Goal: Check status: Check status

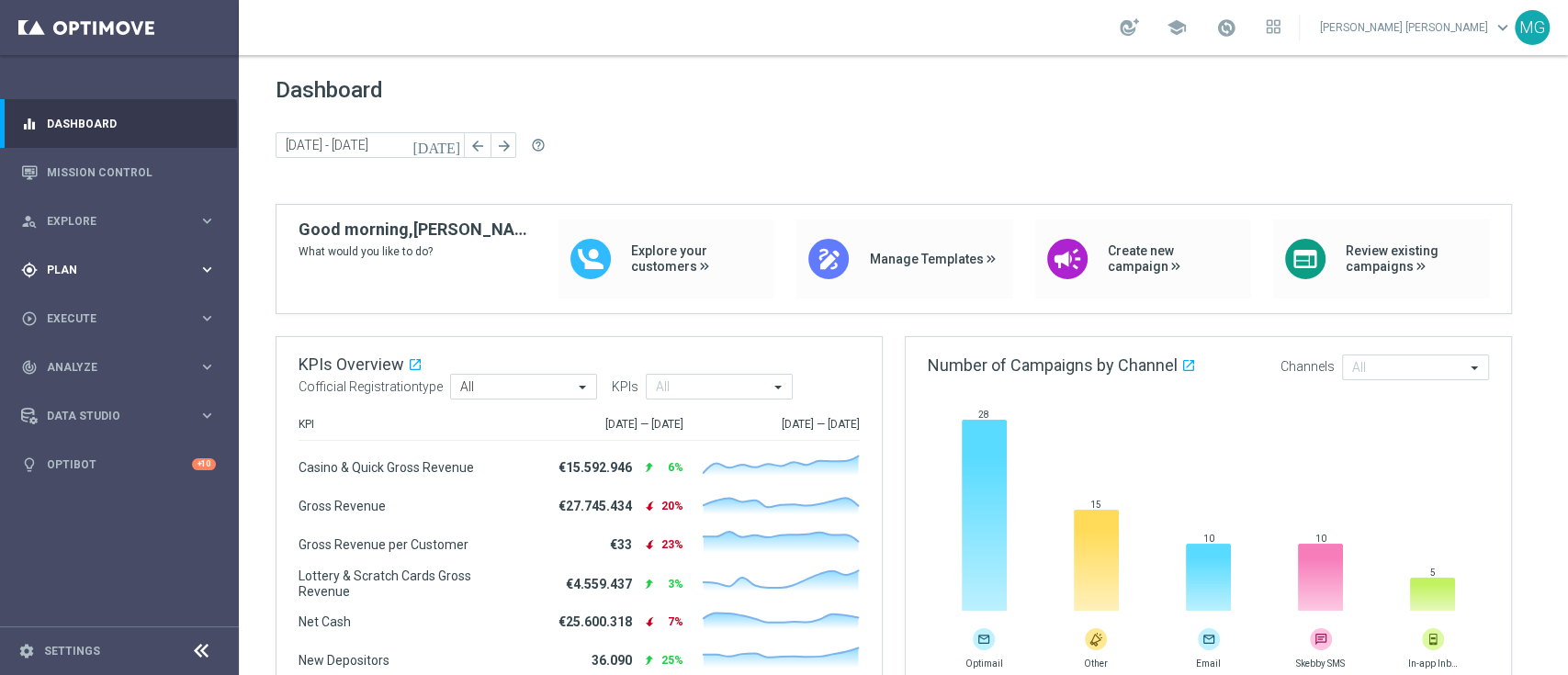
click at [84, 283] on div "gps_fixed Plan keyboard_arrow_right" at bounding box center [118, 270] width 237 height 49
click at [75, 394] on link "Streams" at bounding box center [119, 390] width 144 height 15
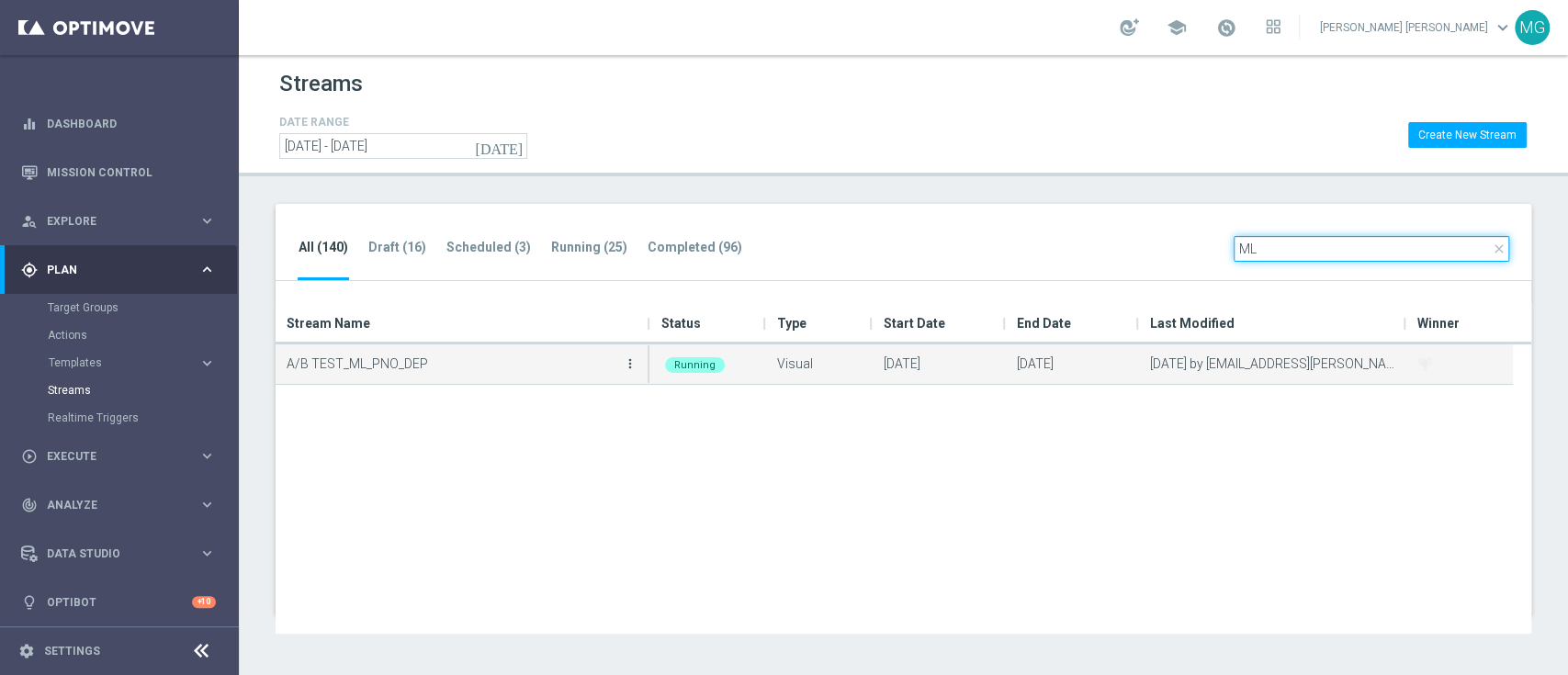
type input "ML"
click at [632, 359] on icon "more_vert" at bounding box center [630, 363] width 15 height 15
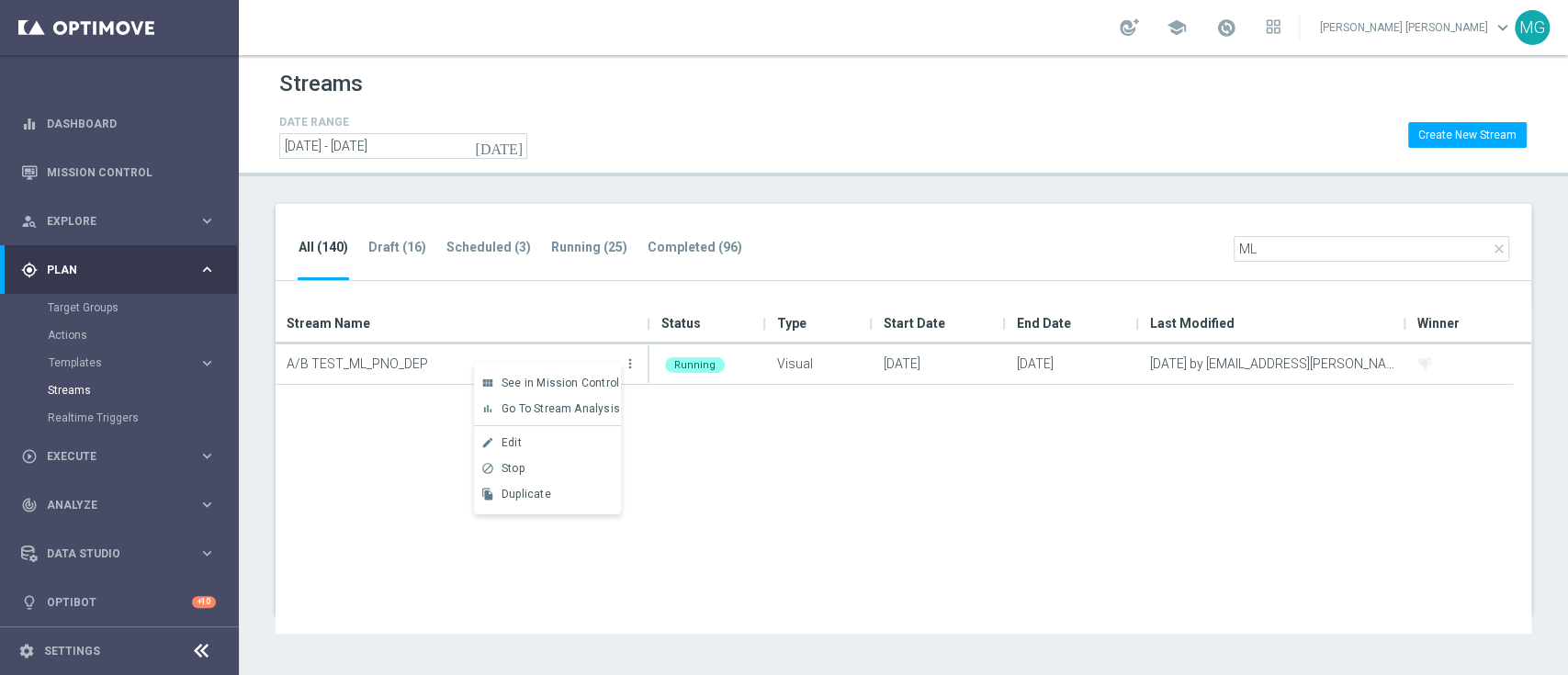
click at [424, 386] on div "A/B TEST_ML_PNO_DEP more_vert Running Visual [DATE] [DATE] [DATE] by [EMAIL_ADD…" at bounding box center [903, 489] width 1256 height 289
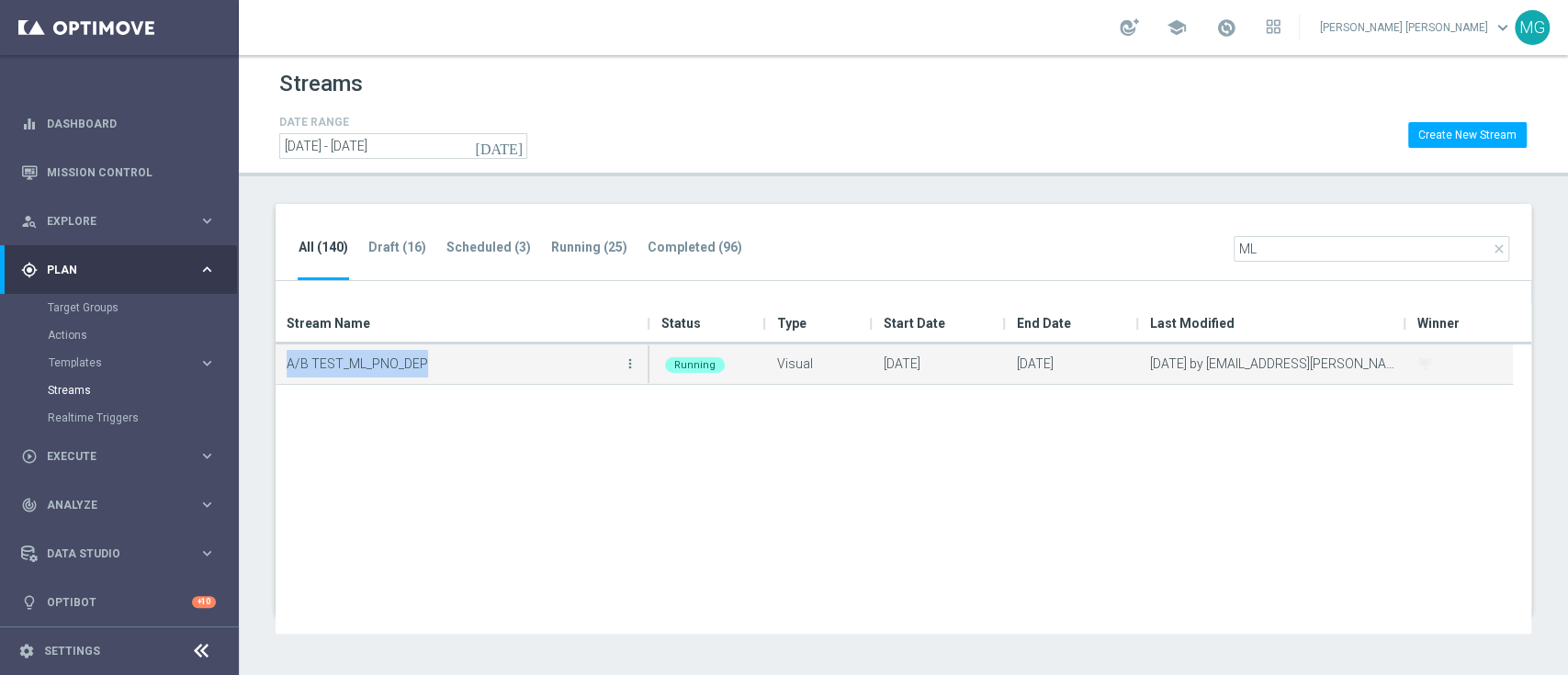
drag, startPoint x: 424, startPoint y: 366, endPoint x: 279, endPoint y: 364, distance: 145.0
click at [279, 364] on div "A/B TEST_ML_PNO_DEP more_vert" at bounding box center [463, 364] width 375 height 39
copy p "A/B TEST_ML_PNO_DEP"
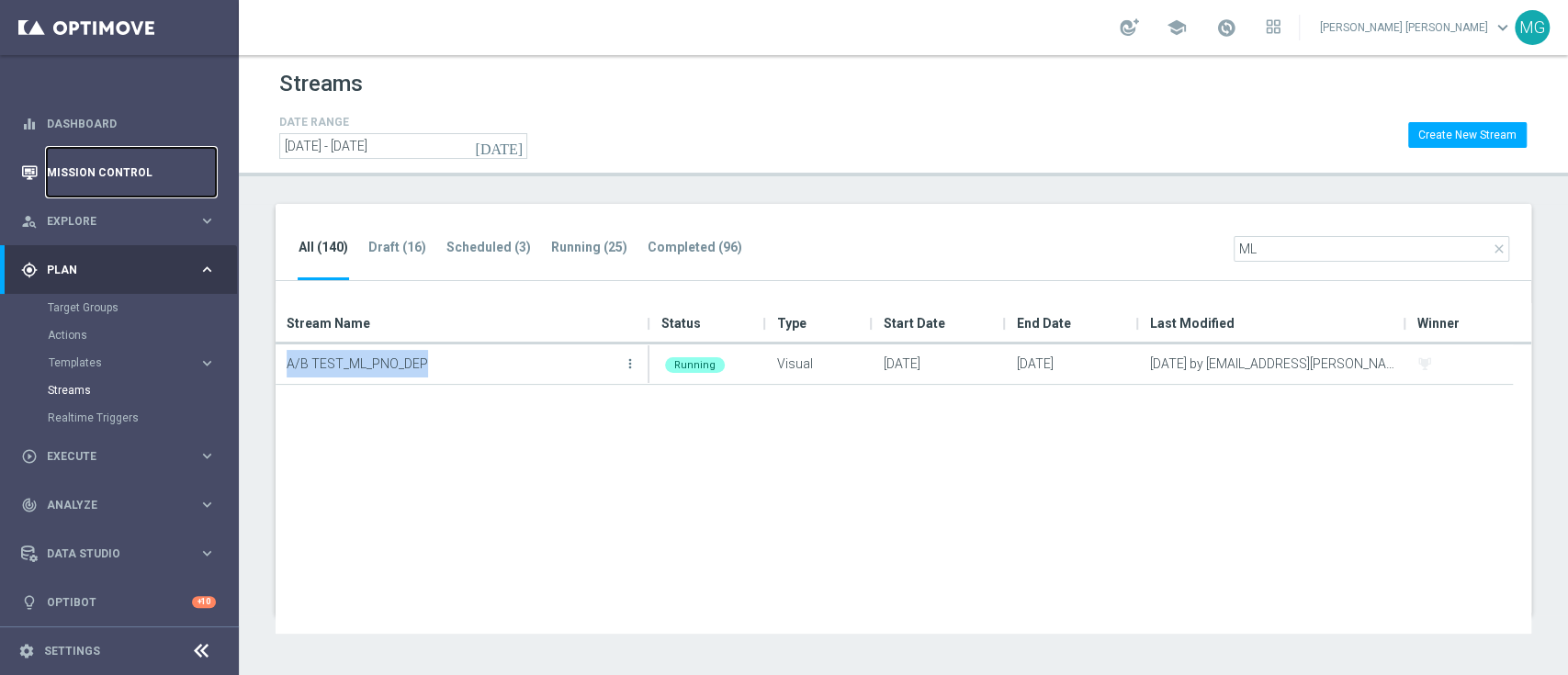
click at [96, 165] on link "Mission Control" at bounding box center [131, 172] width 169 height 49
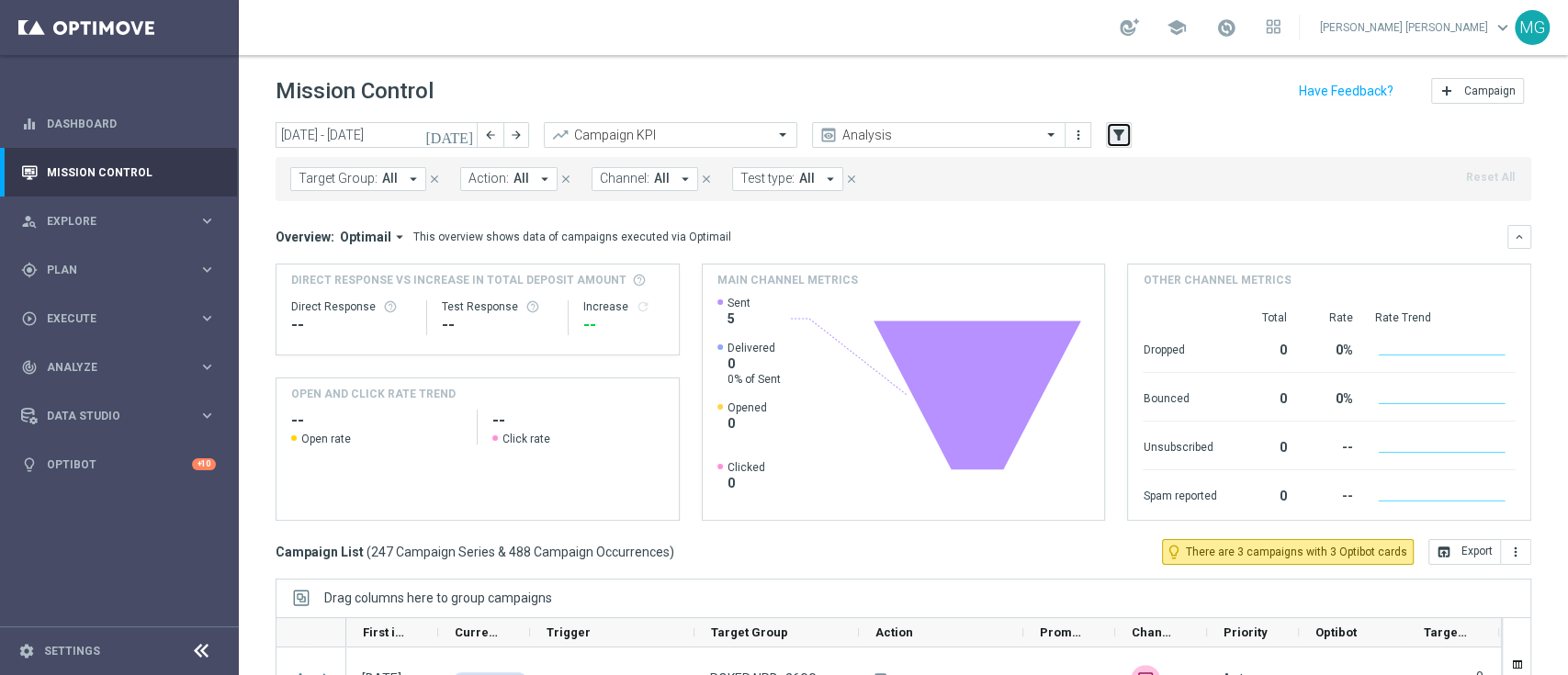
click at [1122, 136] on icon "filter_alt" at bounding box center [1118, 135] width 17 height 17
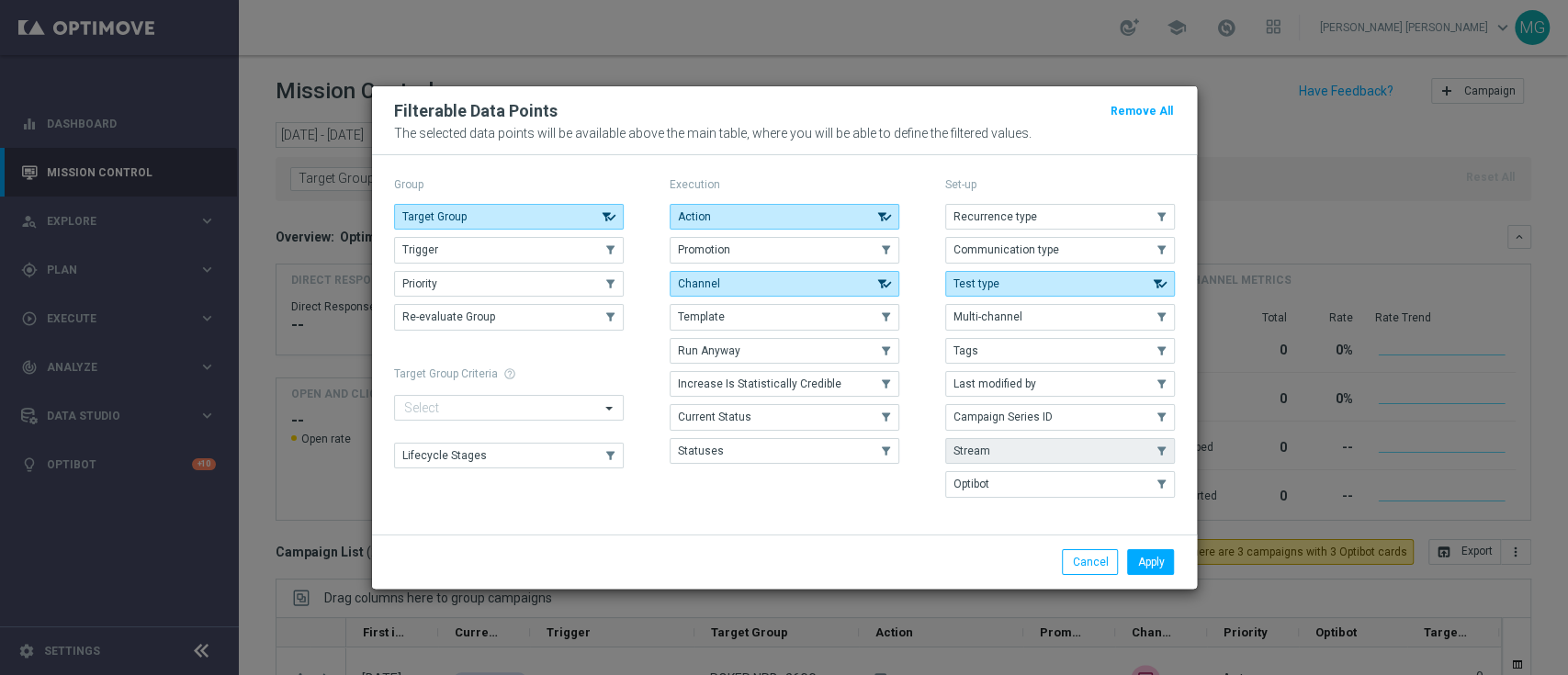
click at [1009, 451] on button "Stream" at bounding box center [1059, 451] width 229 height 25
click at [1148, 568] on button "Apply" at bounding box center [1150, 563] width 47 height 25
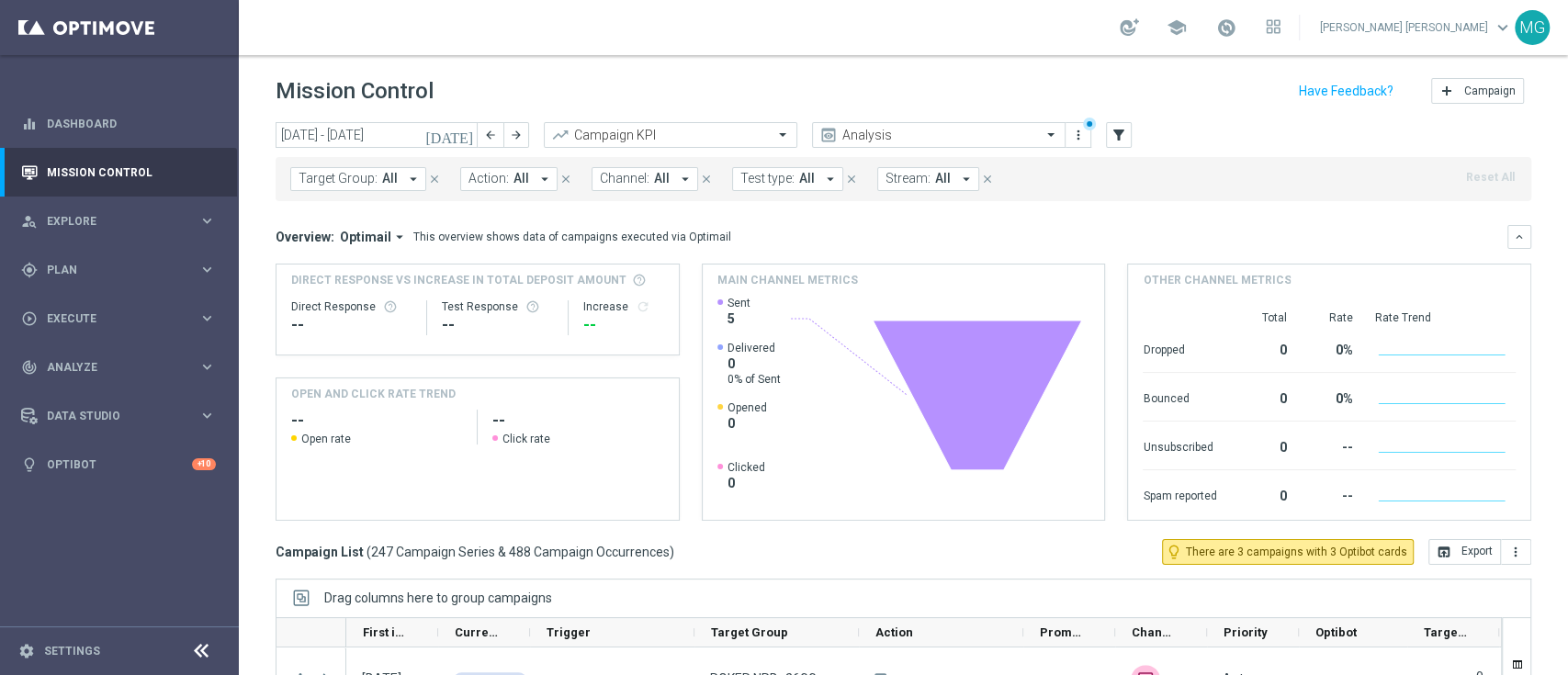
click at [919, 187] on button "Stream: All arrow_drop_down" at bounding box center [928, 179] width 102 height 23
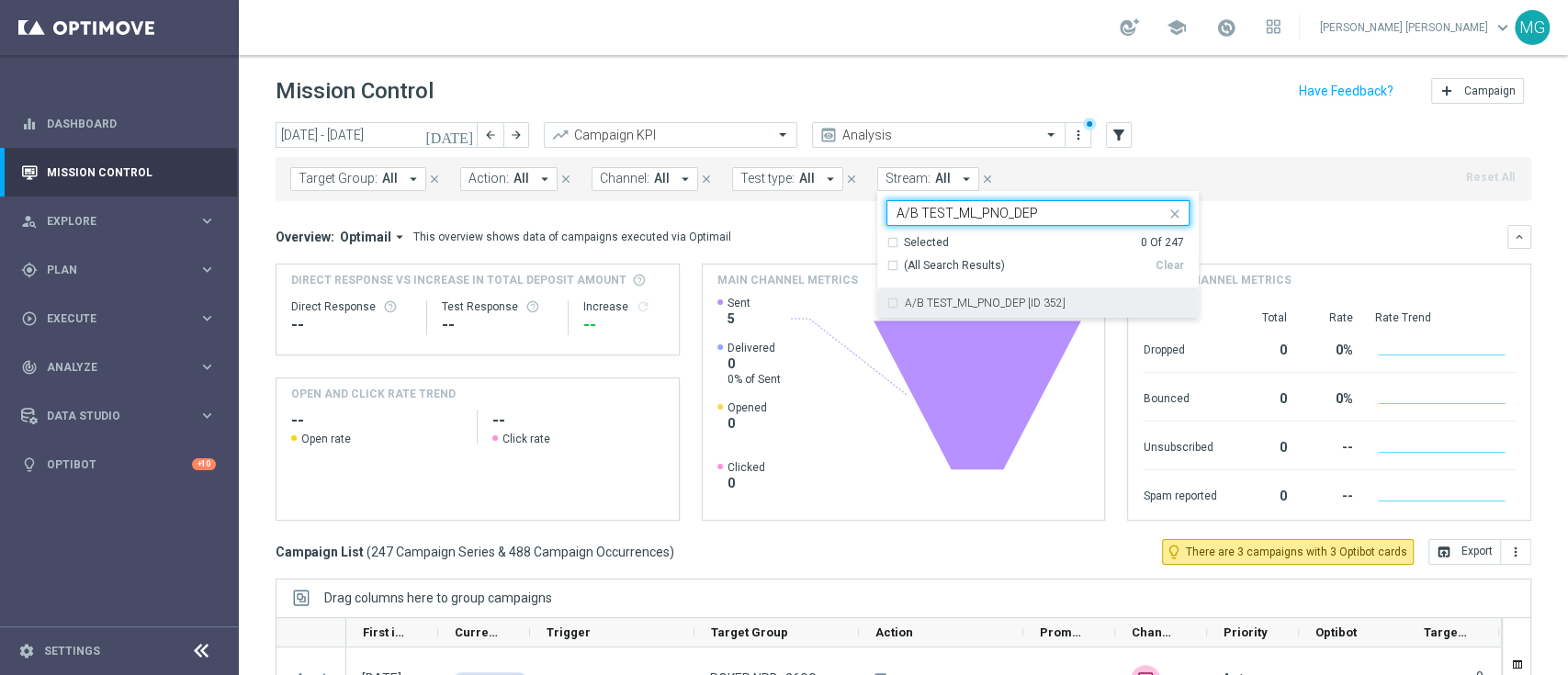
click at [955, 303] on label "A/B TEST_ML_PNO_DEP [ID 352]" at bounding box center [985, 303] width 161 height 11
type input "A/B TEST_ML_PNO_DEP"
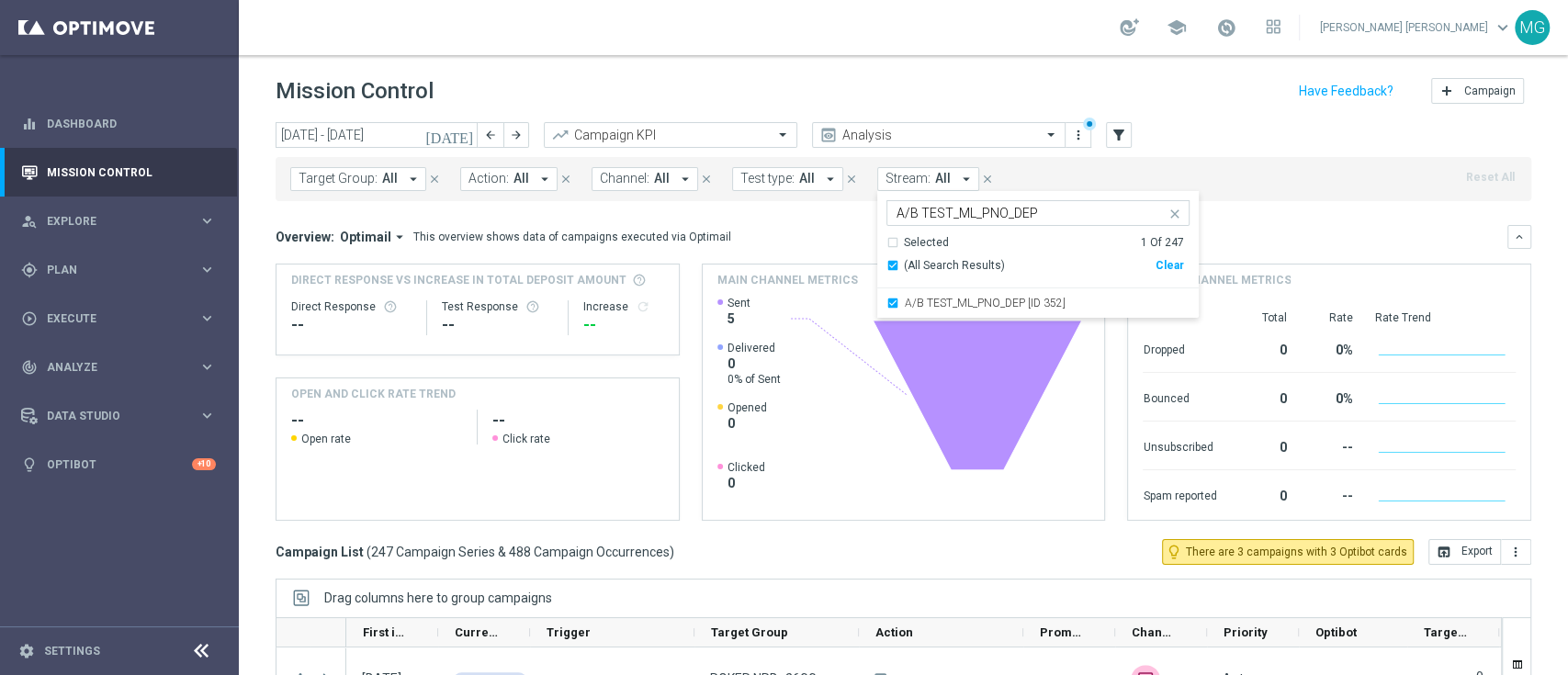
click at [1274, 225] on div "Overview: Optimail arrow_drop_down This overview shows data of campaigns execut…" at bounding box center [903, 236] width 1256 height 23
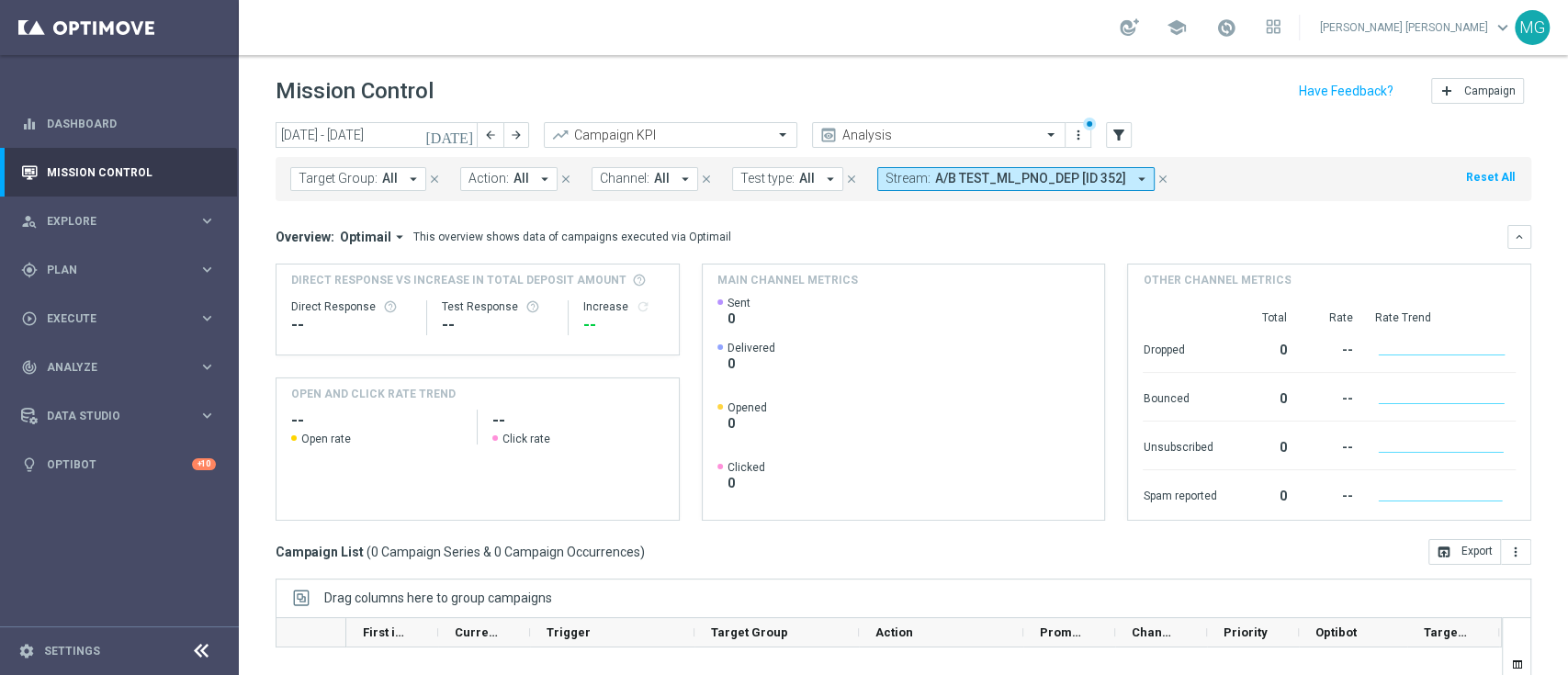
click at [464, 134] on icon "[DATE]" at bounding box center [450, 135] width 50 height 17
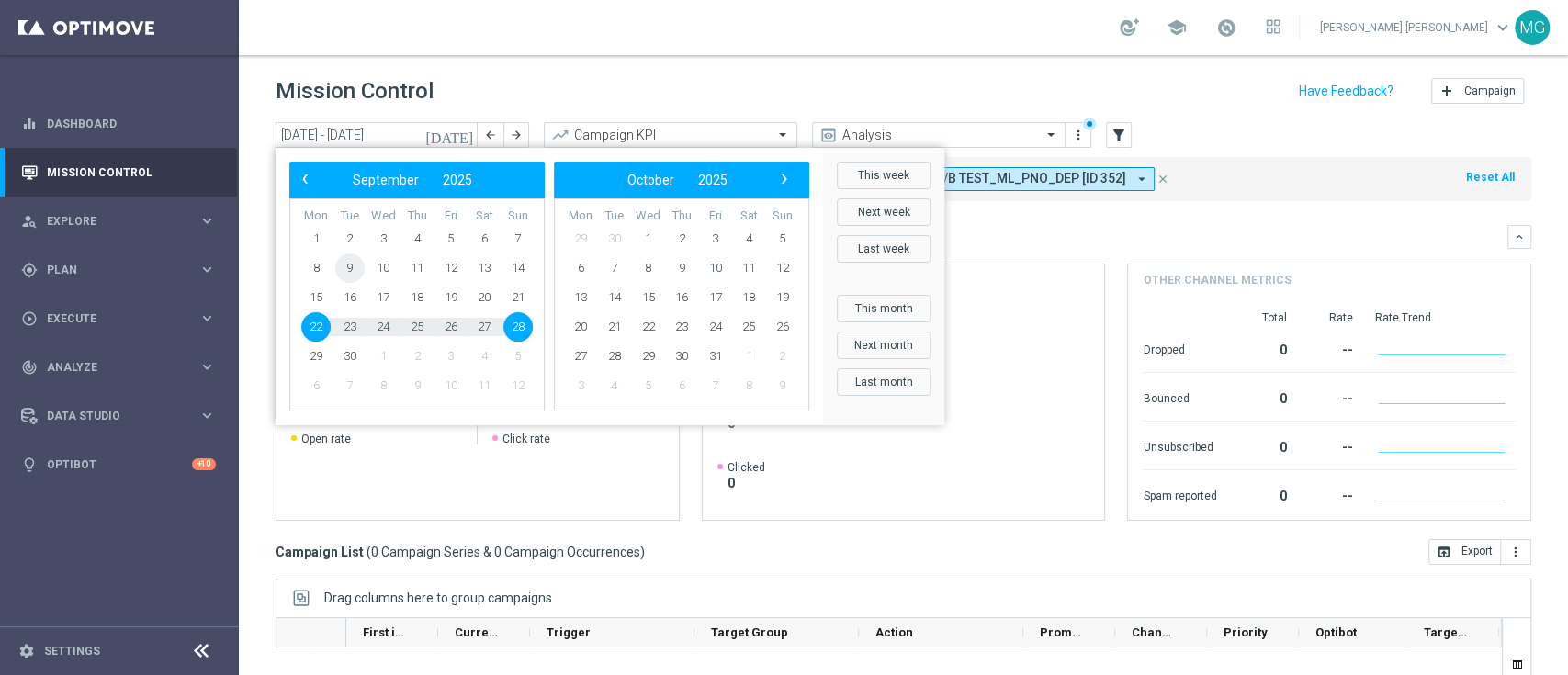
click at [358, 267] on span "9" at bounding box center [350, 269] width 29 height 29
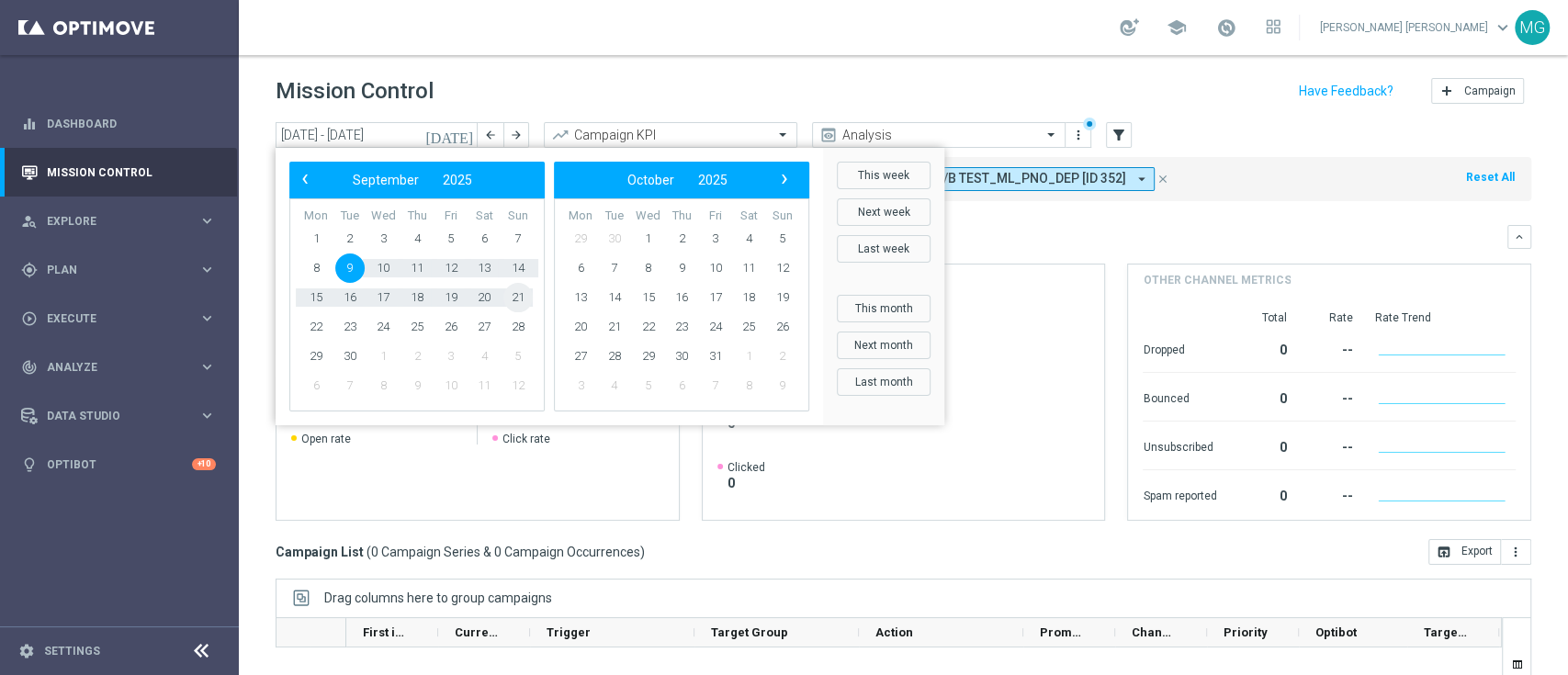
click at [516, 297] on span "21" at bounding box center [517, 298] width 29 height 29
type input "[DATE] - [DATE]"
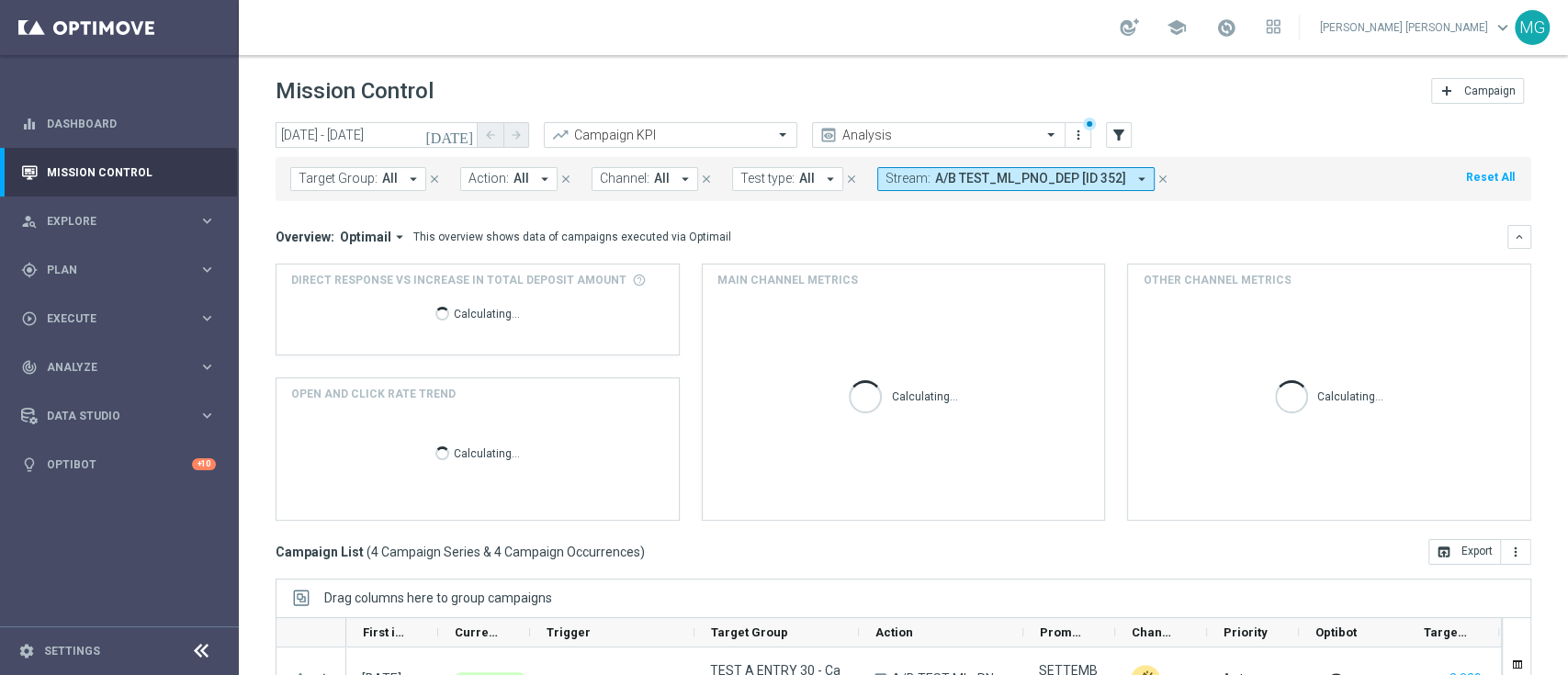
scroll to position [242, 0]
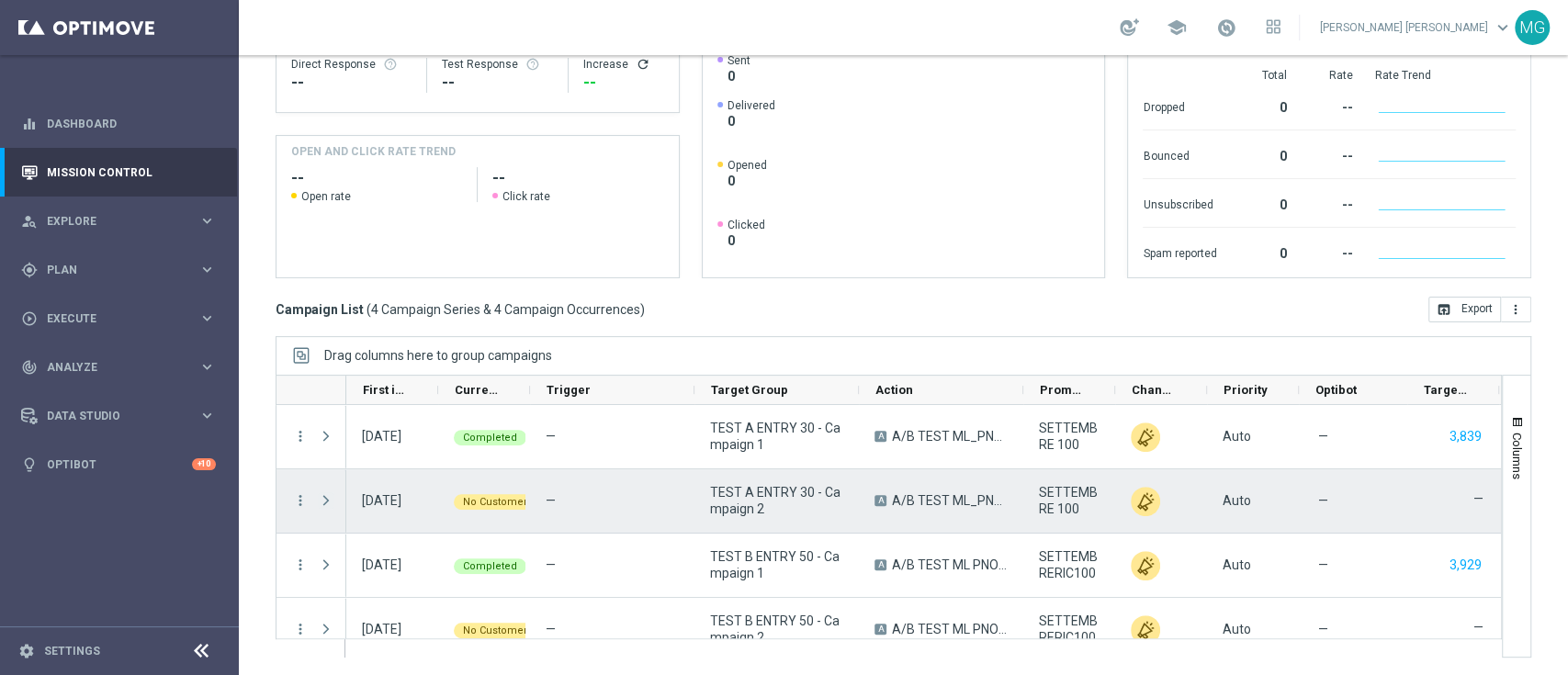
click at [329, 499] on span "Press SPACE to select this row." at bounding box center [325, 500] width 17 height 15
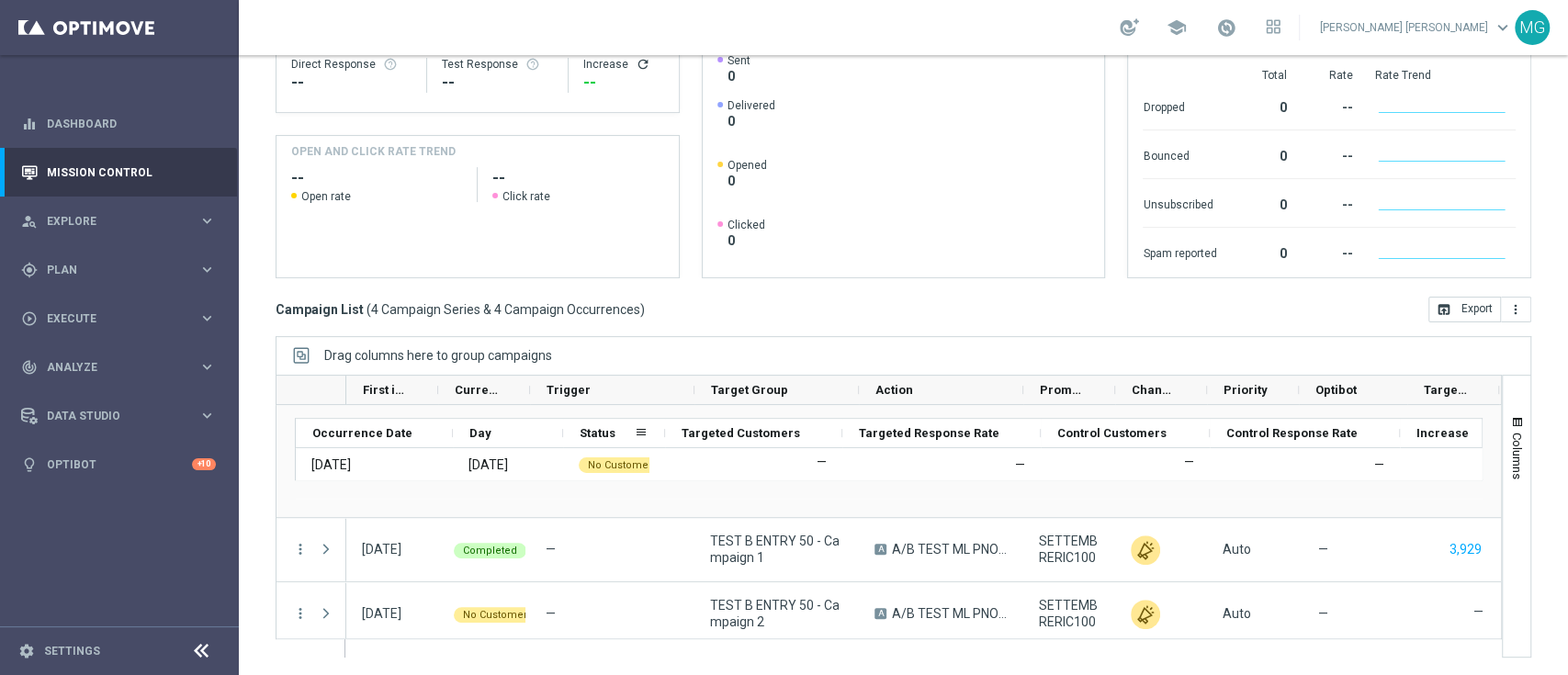
scroll to position [198, 0]
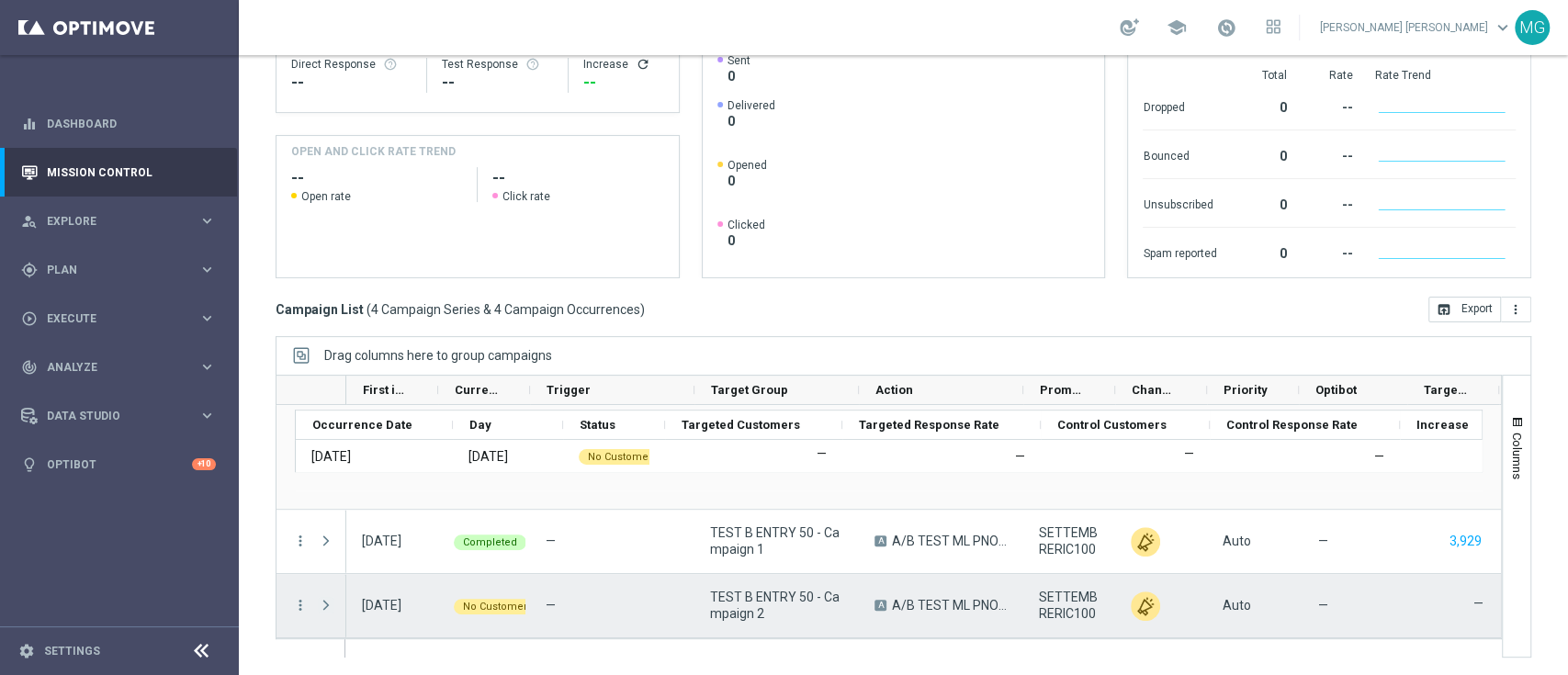
click at [325, 598] on span "Press SPACE to select this row." at bounding box center [325, 605] width 17 height 15
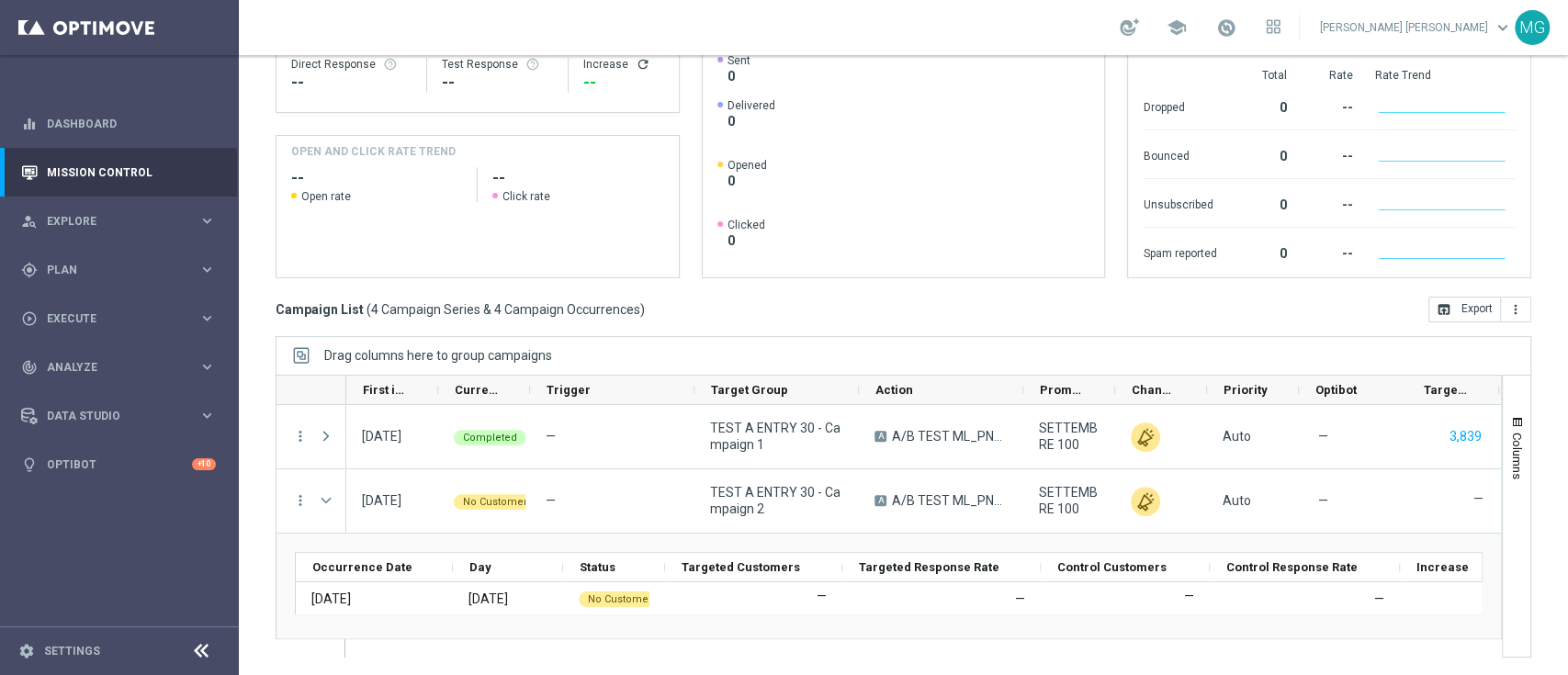
scroll to position [0, 0]
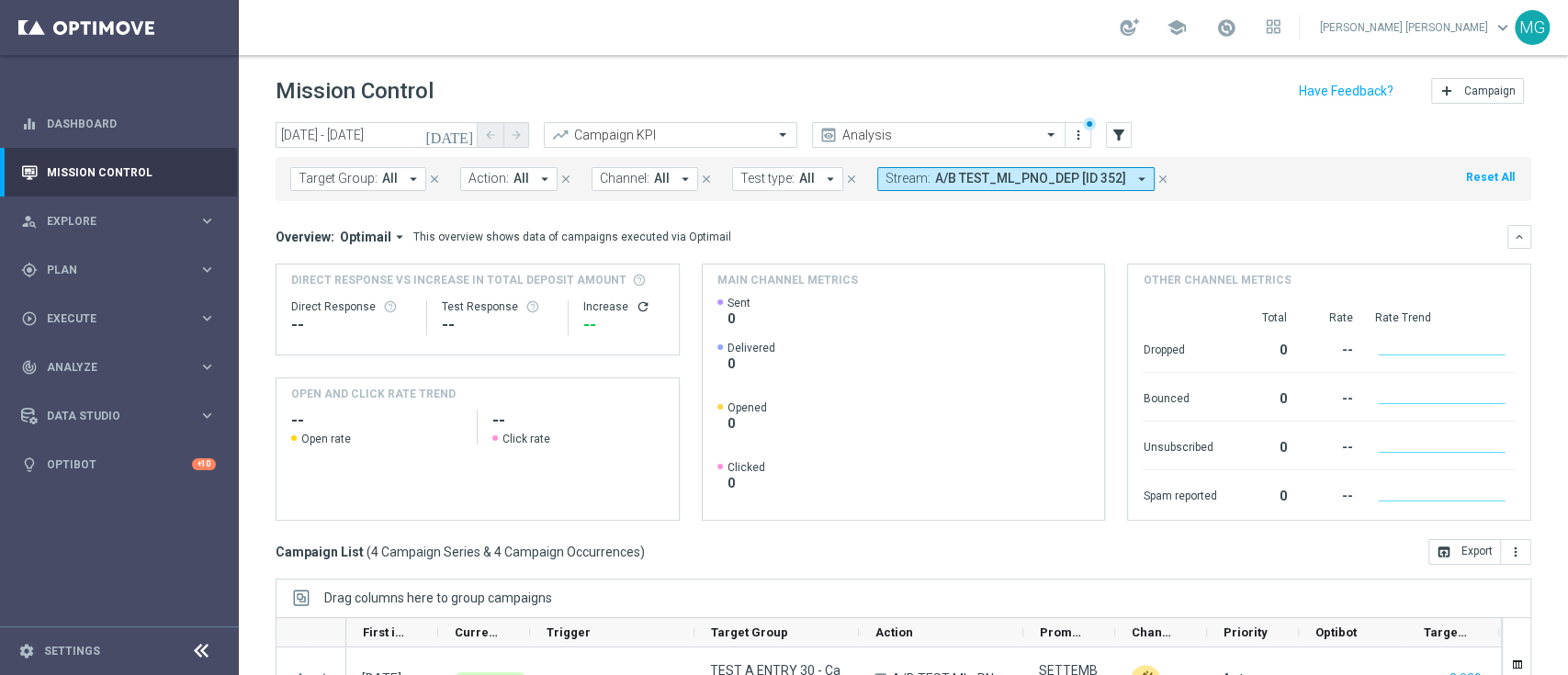
click at [1134, 180] on icon "arrow_drop_down" at bounding box center [1141, 179] width 17 height 17
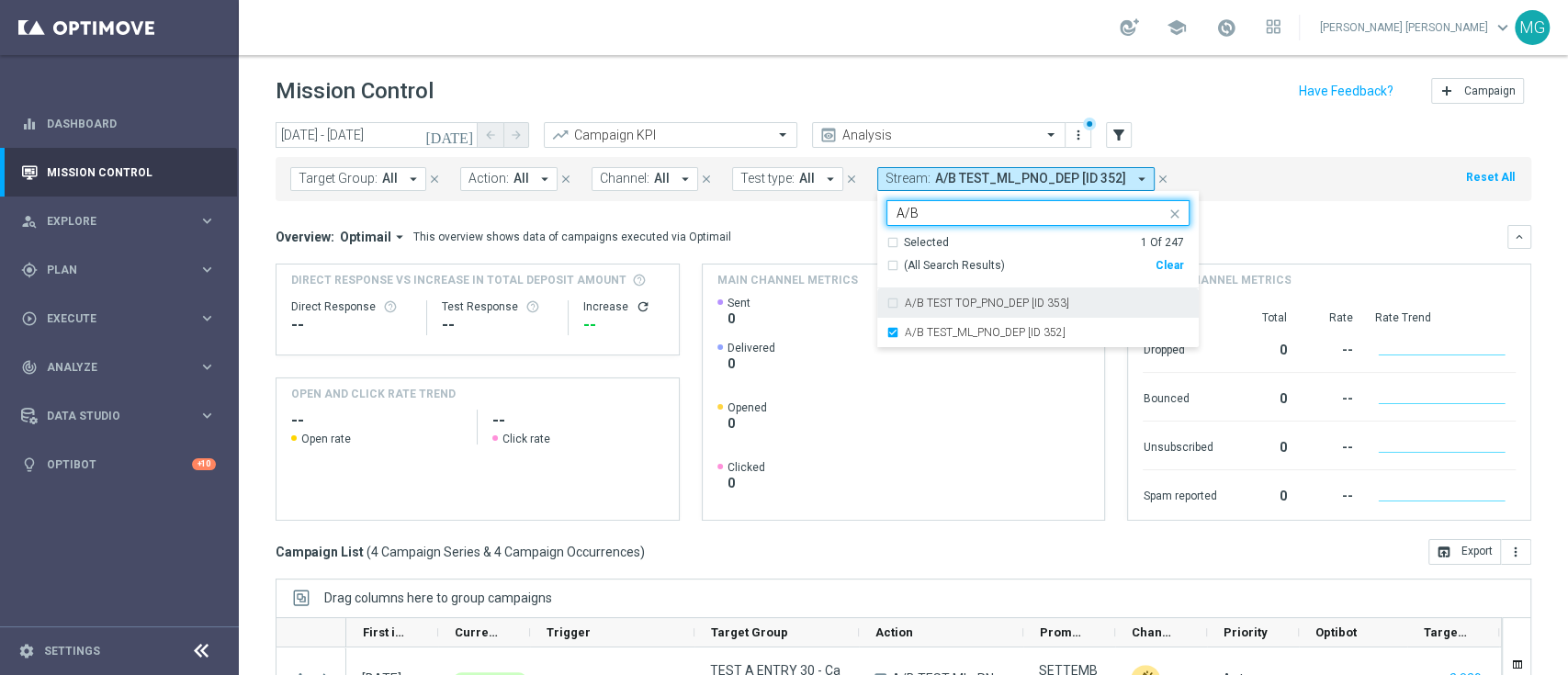
click at [973, 305] on label "A/B TEST TOP_PNO_DEP [ID 353]" at bounding box center [987, 303] width 164 height 11
type input "A/B"
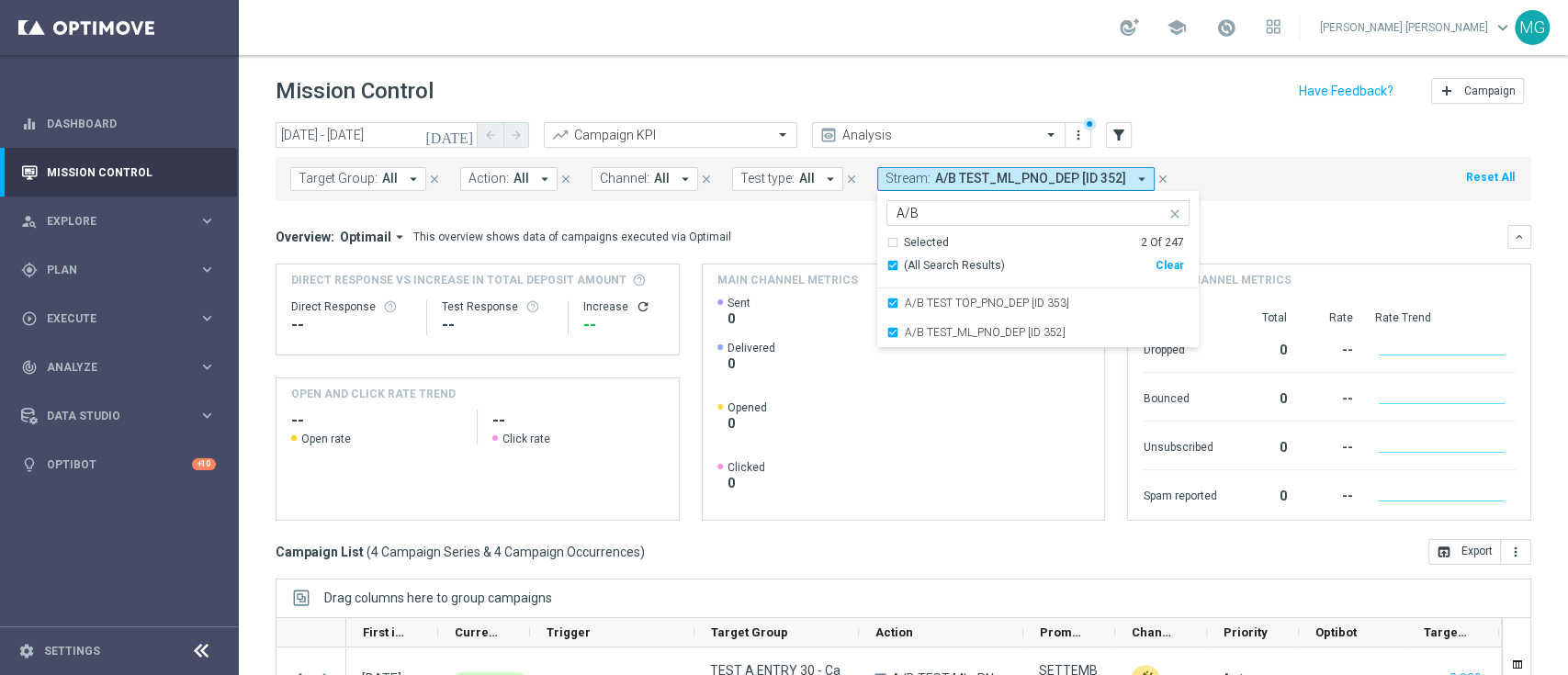
click at [1280, 217] on mini-dashboard "Overview: Optimail arrow_drop_down This overview shows data of campaigns execut…" at bounding box center [903, 370] width 1256 height 338
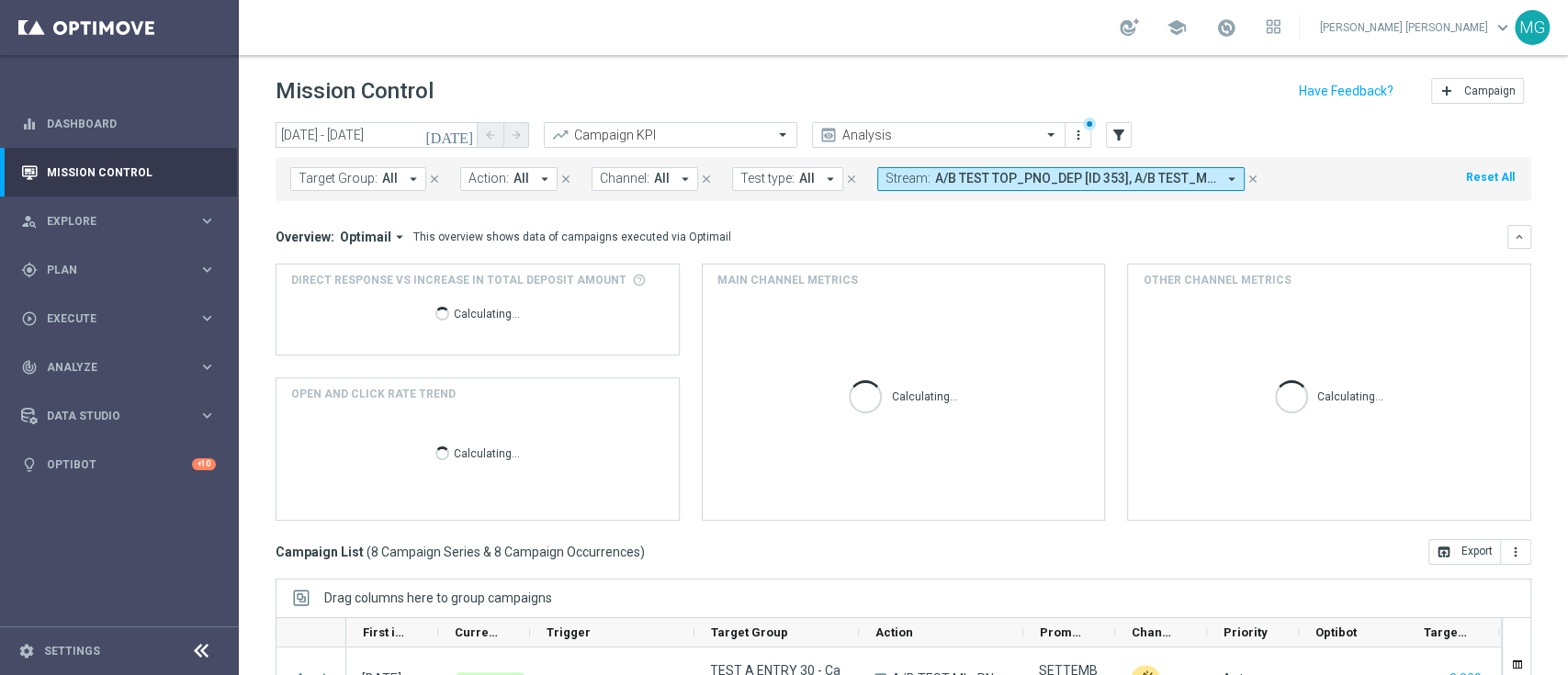
click at [1228, 184] on icon "arrow_drop_down" at bounding box center [1231, 179] width 17 height 17
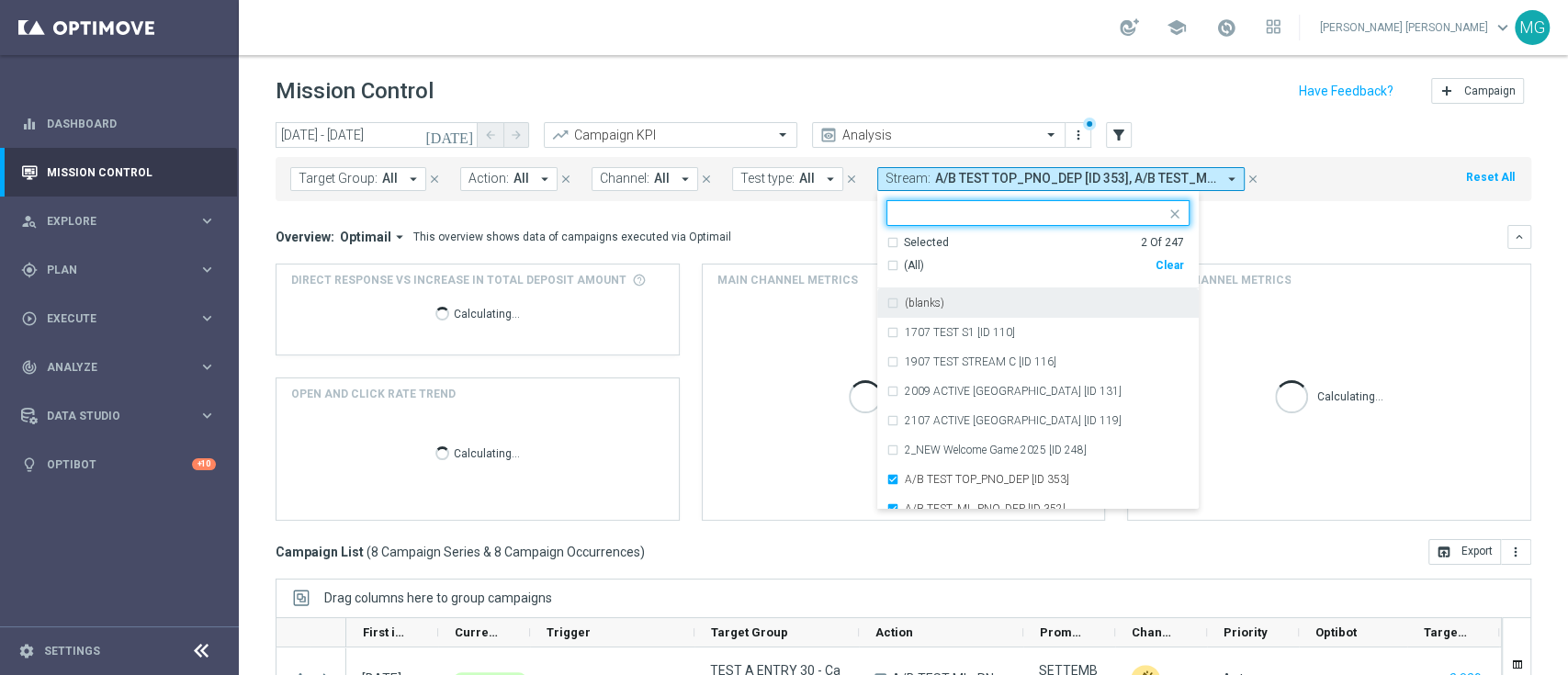
click at [927, 240] on div "Selected" at bounding box center [927, 243] width 45 height 16
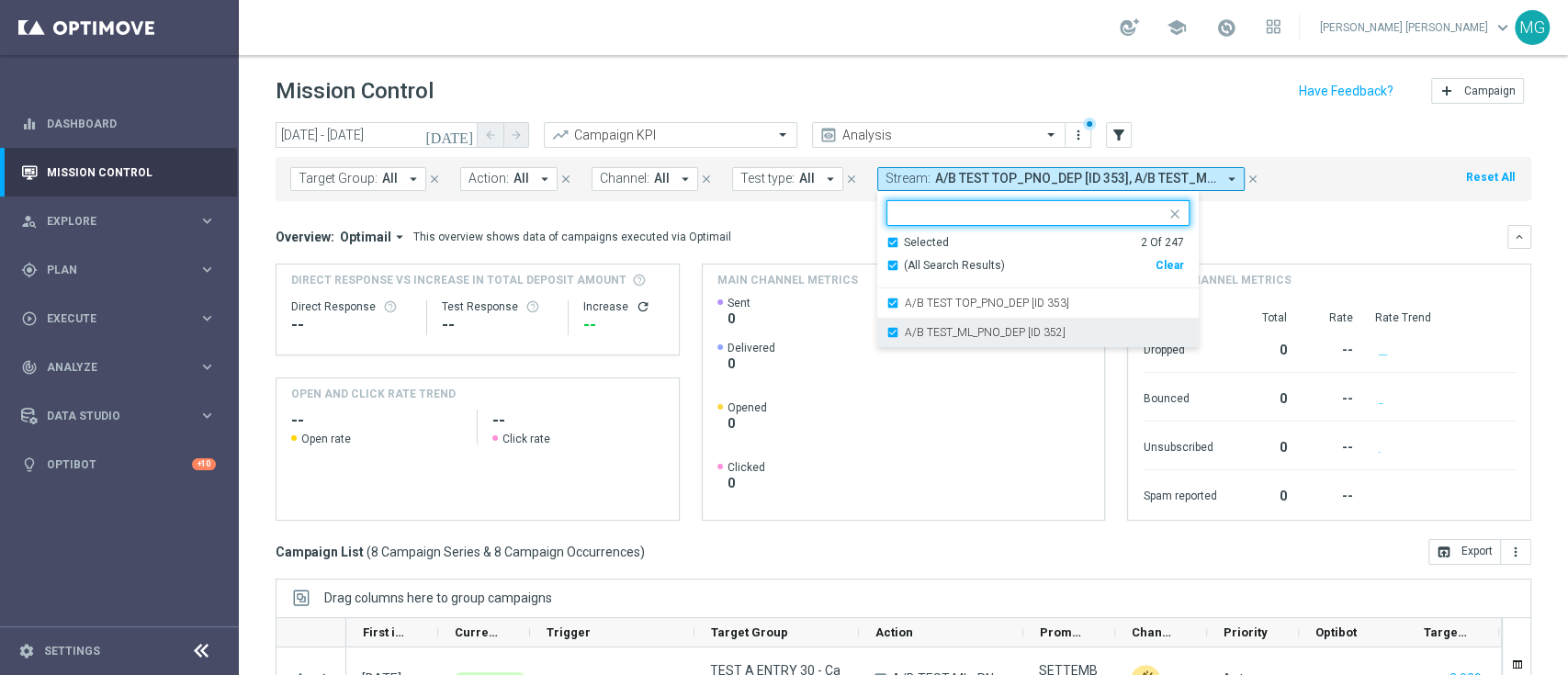
click at [938, 333] on label "A/B TEST_ML_PNO_DEP [ID 352]" at bounding box center [985, 332] width 161 height 11
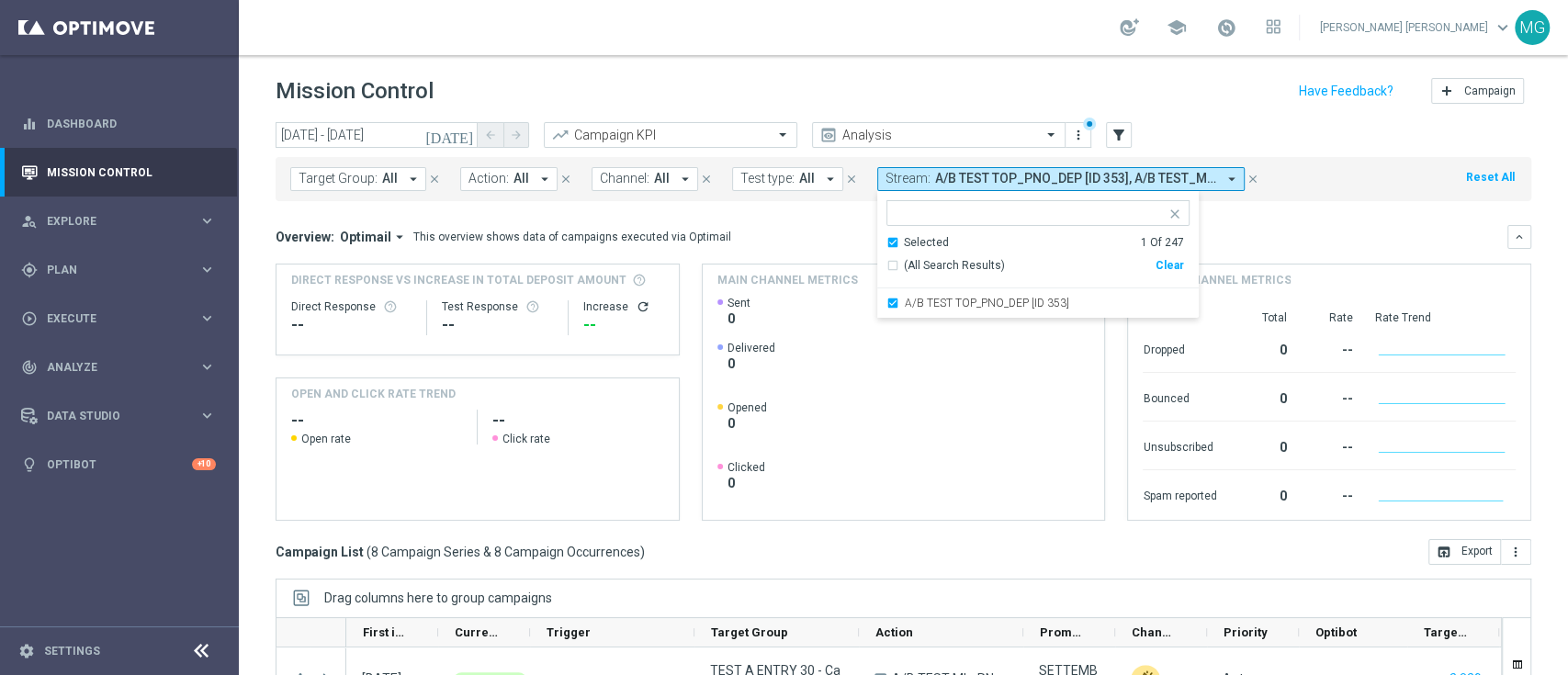
click at [1275, 241] on div "Overview: Optimail arrow_drop_down This overview shows data of campaigns execut…" at bounding box center [890, 236] width 1231 height 17
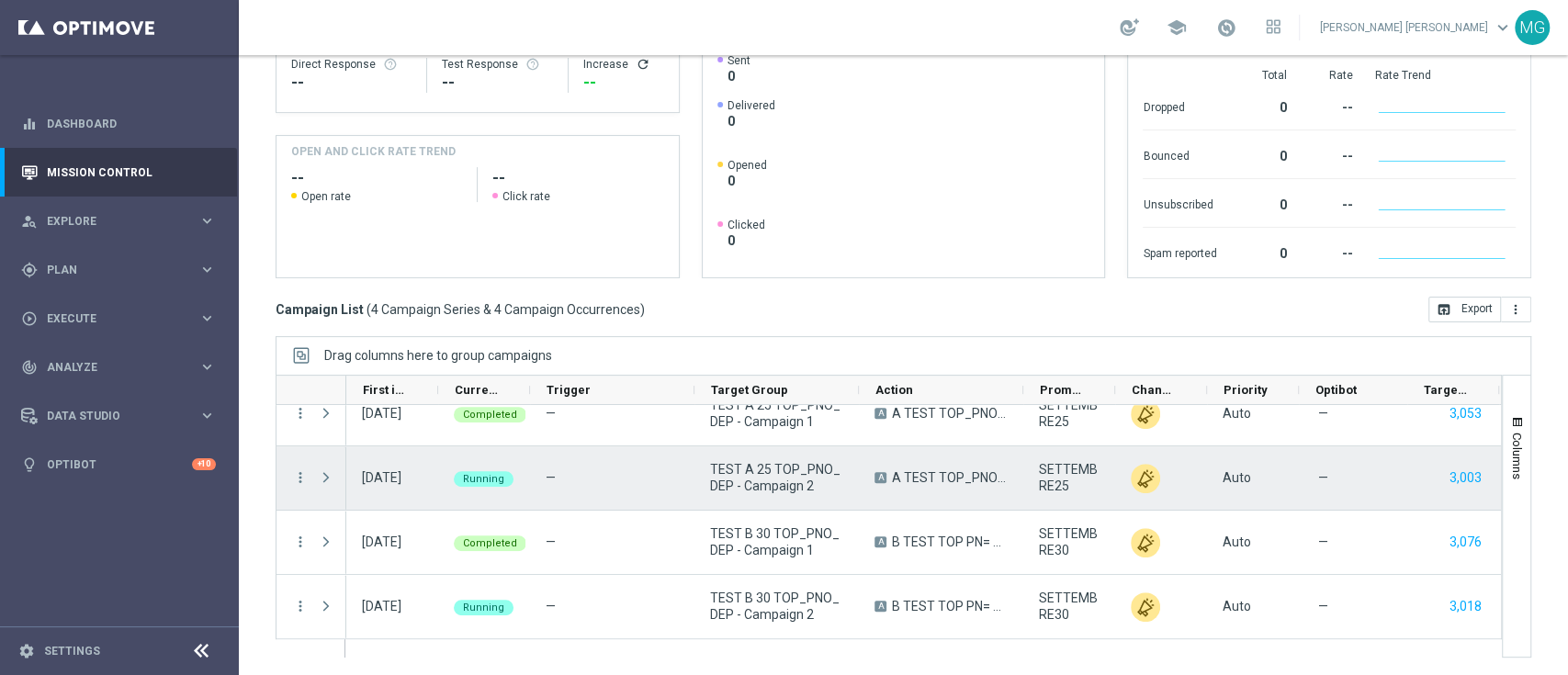
scroll to position [228, 0]
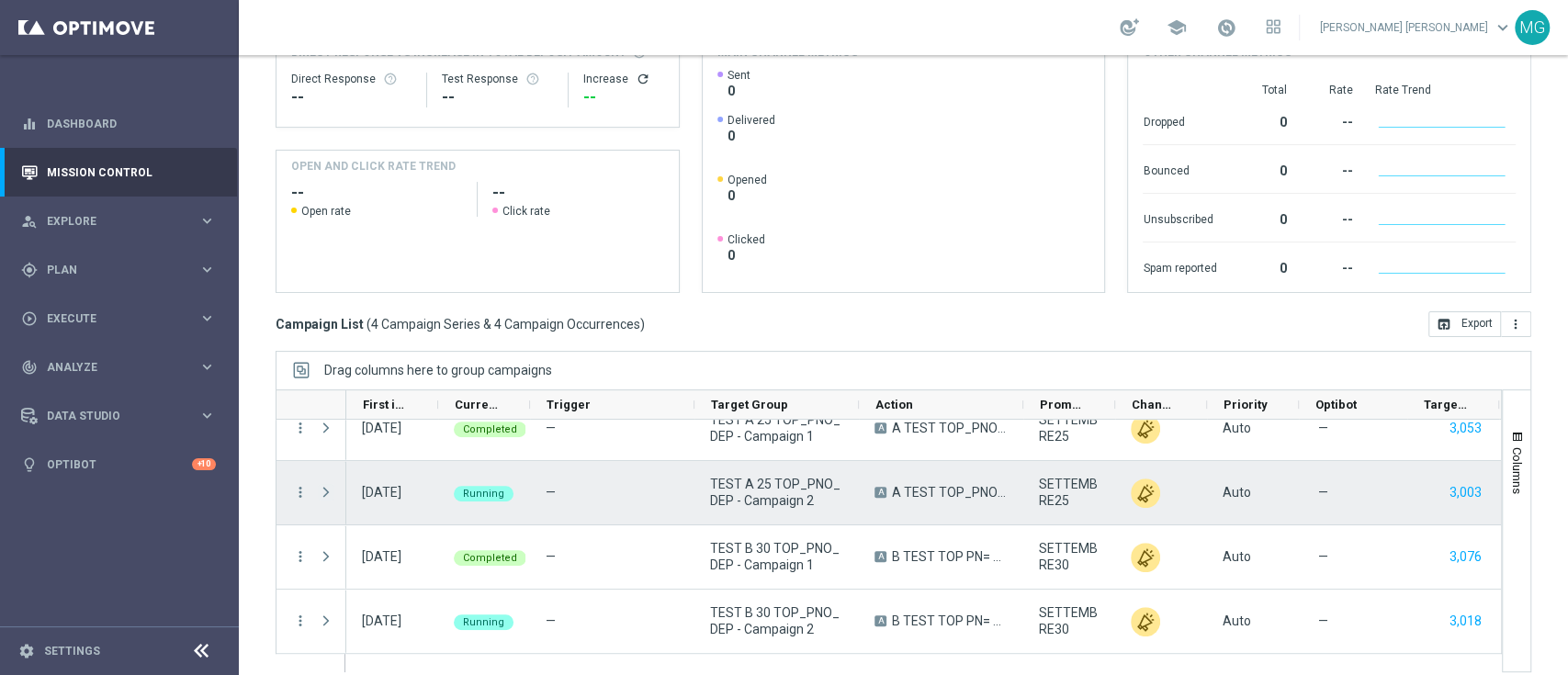
click at [327, 491] on span at bounding box center [325, 492] width 17 height 15
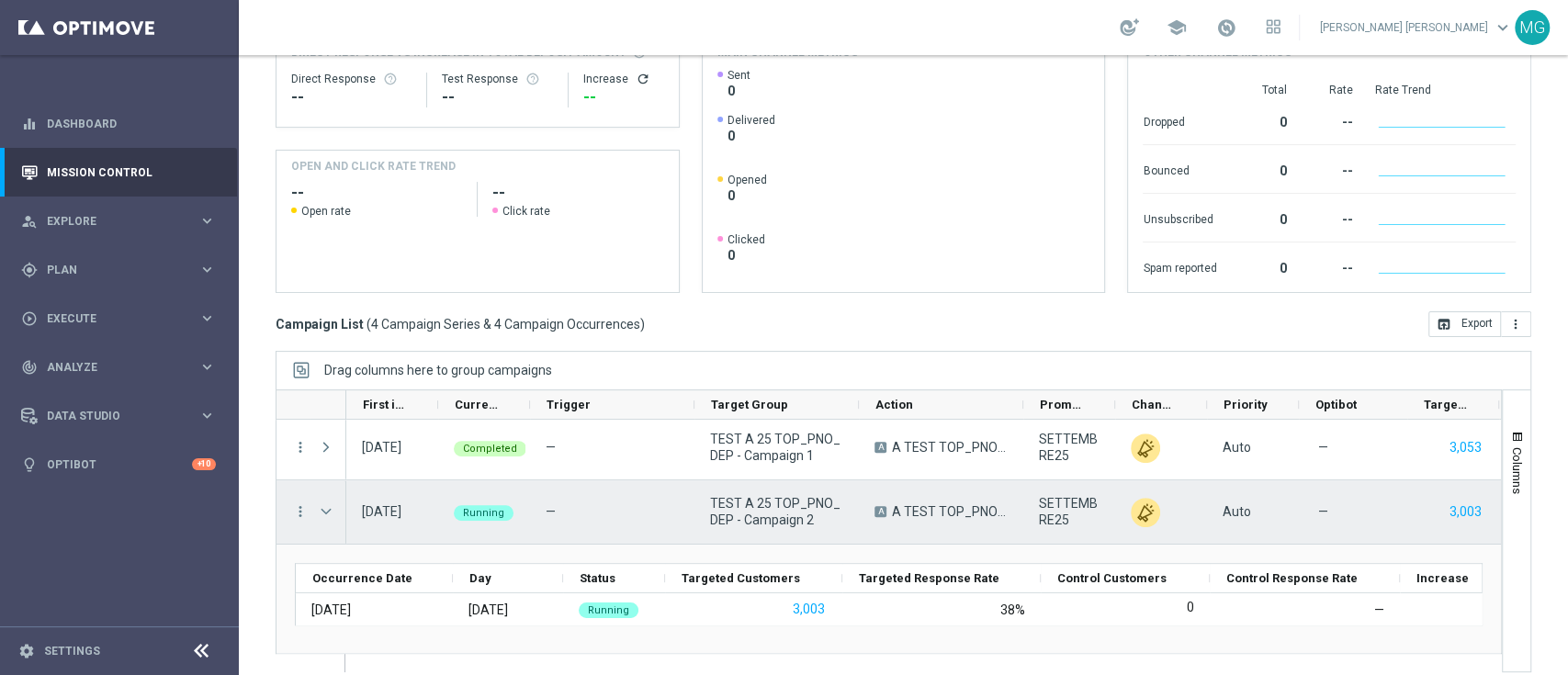
scroll to position [142, 0]
